Goal: Information Seeking & Learning: Learn about a topic

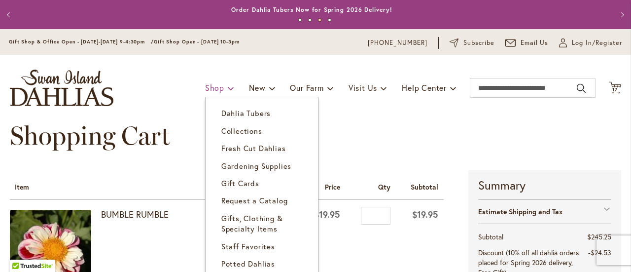
click at [207, 86] on span "Shop" at bounding box center [214, 87] width 19 height 10
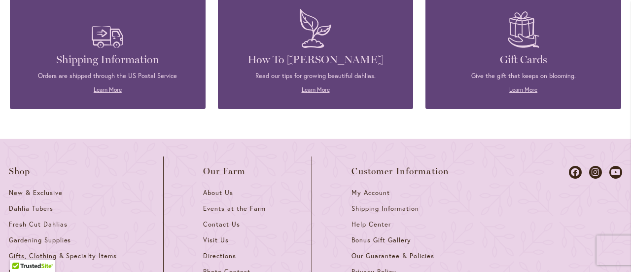
scroll to position [1103, 0]
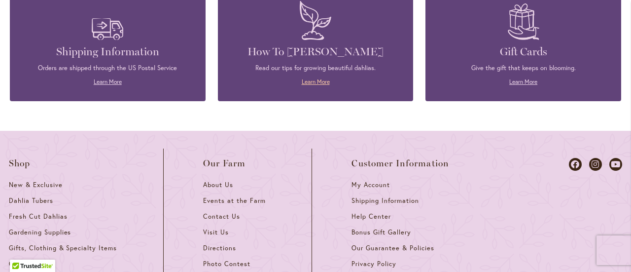
click at [311, 80] on link "Learn More" at bounding box center [316, 81] width 28 height 7
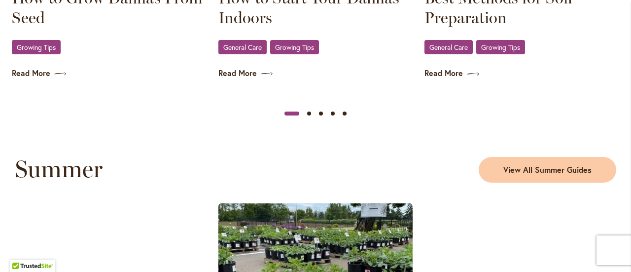
scroll to position [789, 0]
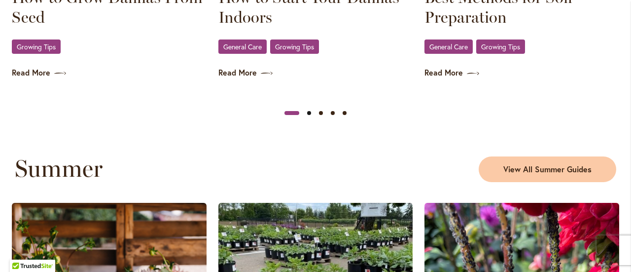
click at [308, 111] on button "Slide 2" at bounding box center [309, 113] width 12 height 12
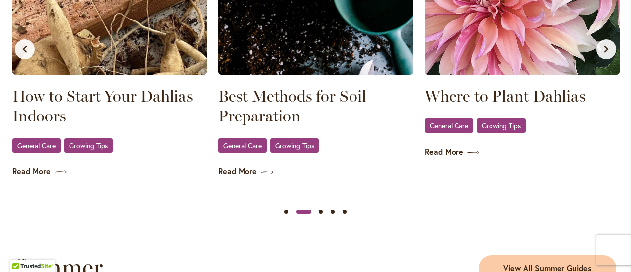
scroll to position [592, 0]
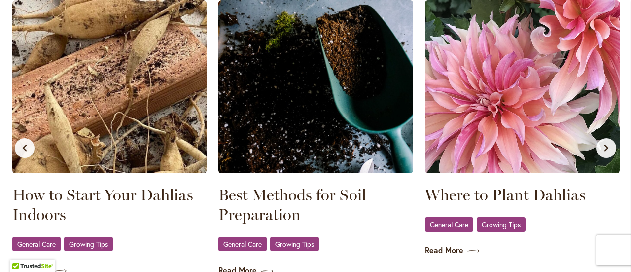
click at [608, 149] on icon "Next slide" at bounding box center [606, 148] width 8 height 8
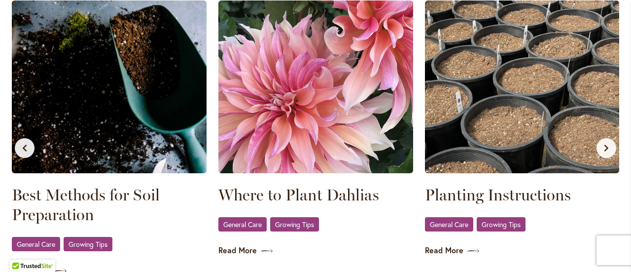
click at [608, 149] on icon "Next slide" at bounding box center [606, 148] width 8 height 8
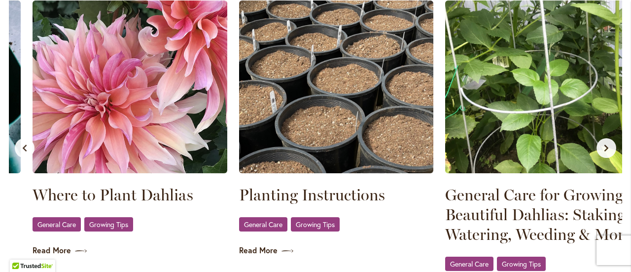
scroll to position [0, 619]
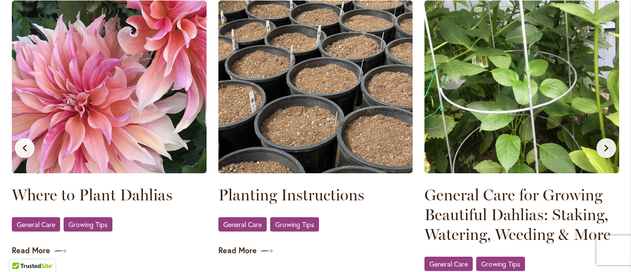
click at [608, 149] on icon "Next slide" at bounding box center [606, 148] width 8 height 8
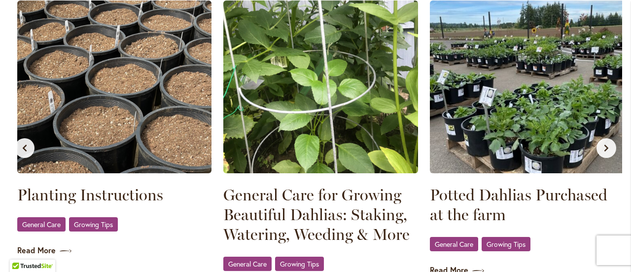
scroll to position [0, 825]
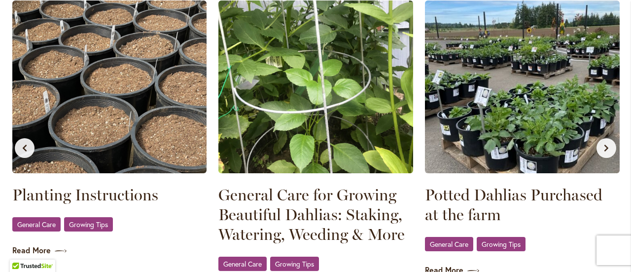
click at [608, 149] on icon "Next slide" at bounding box center [606, 148] width 8 height 8
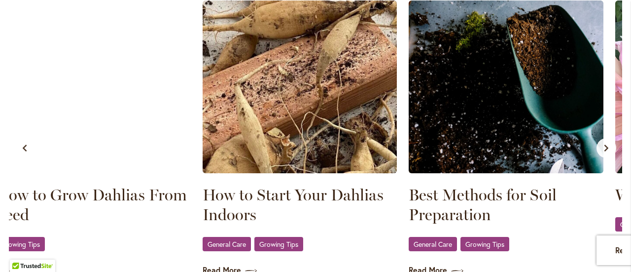
scroll to position [0, 0]
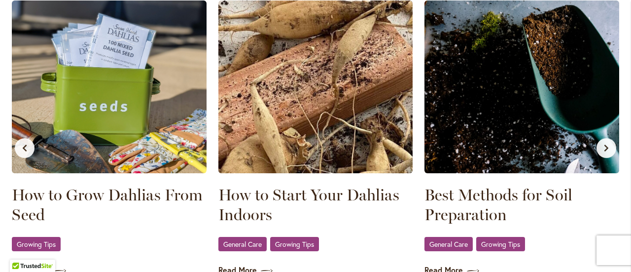
click at [614, 145] on button "Next slide" at bounding box center [606, 148] width 20 height 20
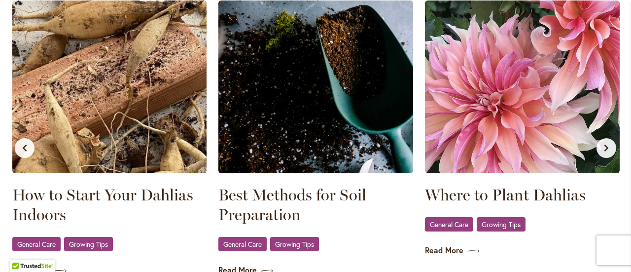
click at [614, 145] on button "Next slide" at bounding box center [606, 148] width 20 height 20
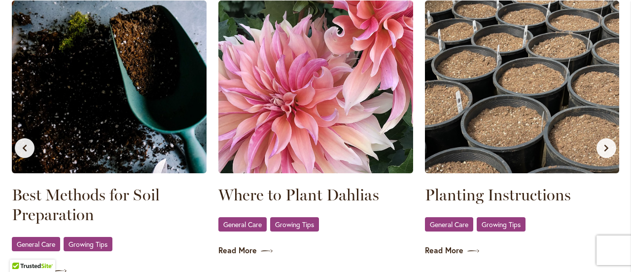
click at [614, 145] on button "Next slide" at bounding box center [606, 148] width 20 height 20
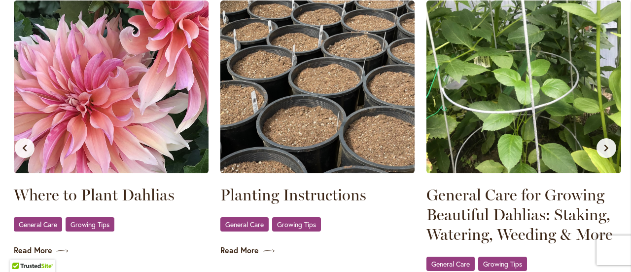
scroll to position [0, 619]
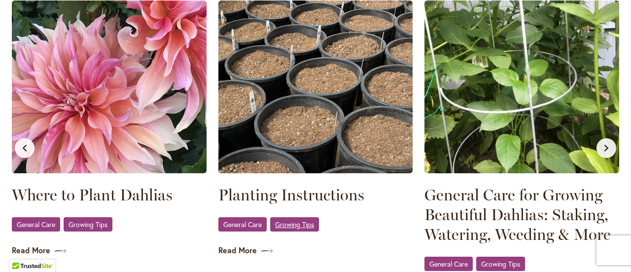
click at [295, 228] on link "Growing Tips" at bounding box center [294, 224] width 49 height 14
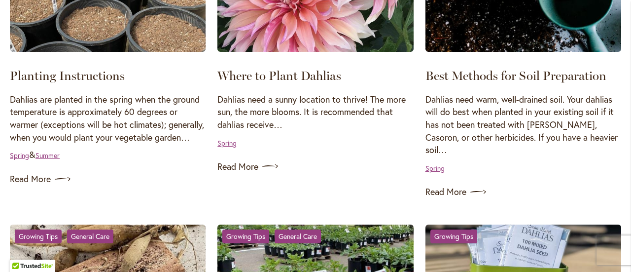
scroll to position [641, 0]
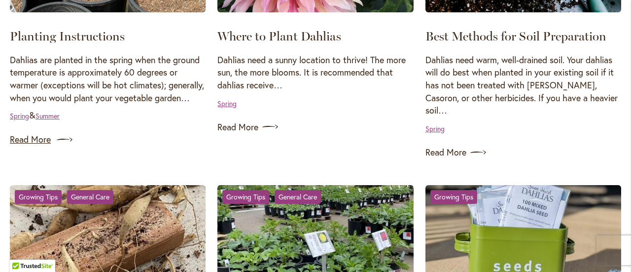
click at [16, 147] on link "Read More" at bounding box center [108, 140] width 196 height 16
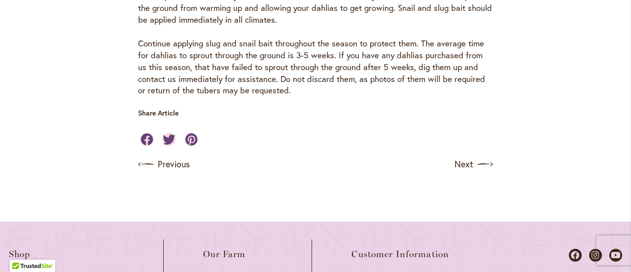
scroll to position [887, 0]
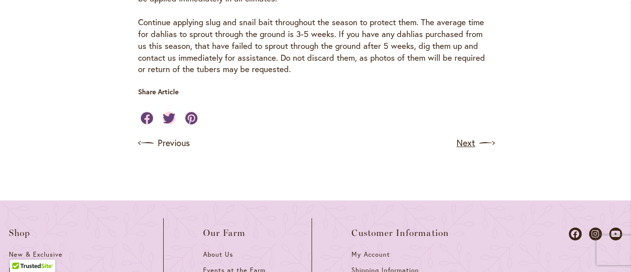
click at [466, 135] on link "Next" at bounding box center [474, 143] width 36 height 16
